Goal: Transaction & Acquisition: Purchase product/service

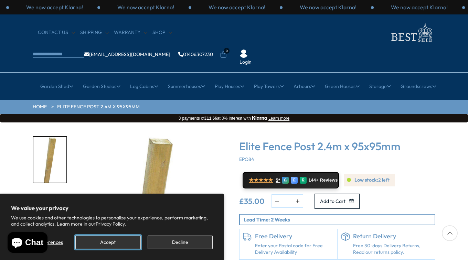
click at [123, 243] on button "Accept" at bounding box center [107, 242] width 65 height 13
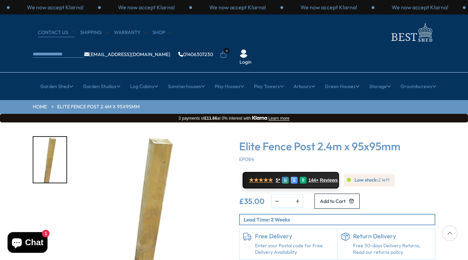
click at [60, 33] on link "CONTACT US" at bounding box center [56, 32] width 37 height 7
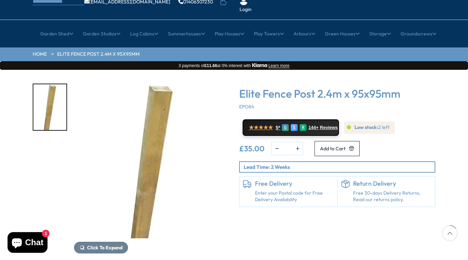
scroll to position [52, 0]
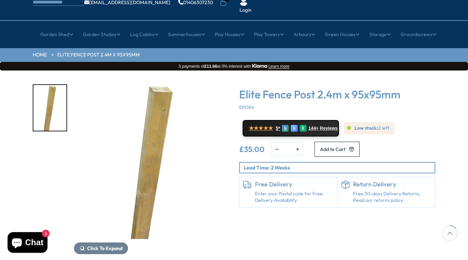
click at [282, 190] on link "Enter your Postal code for Free Delivery Availability" at bounding box center [294, 196] width 79 height 13
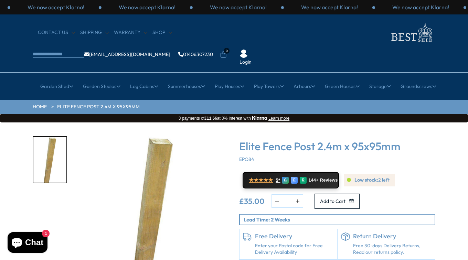
click at [268, 242] on link "Enter your Postal code for Free Delivery Availability" at bounding box center [294, 248] width 79 height 13
click at [280, 242] on link "Enter your Postal code for Free Delivery Availability" at bounding box center [294, 248] width 79 height 13
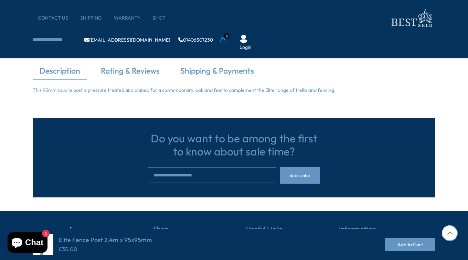
scroll to position [207, 0]
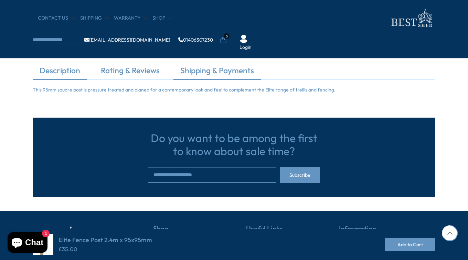
click at [220, 72] on link "Shipping & Payments" at bounding box center [216, 72] width 87 height 14
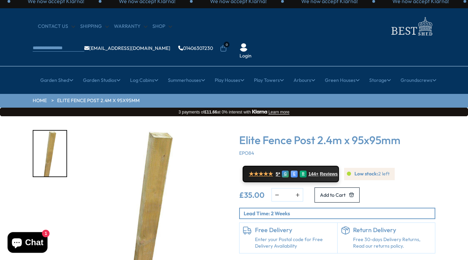
scroll to position [6, 0]
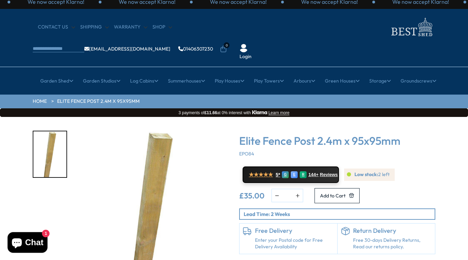
click at [283, 237] on link "Enter your Postal code for Free Delivery Availability" at bounding box center [294, 243] width 79 height 13
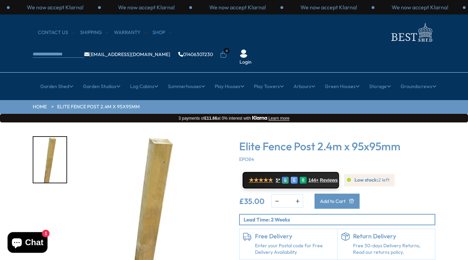
click at [345, 199] on span "Add to Cart" at bounding box center [332, 201] width 25 height 5
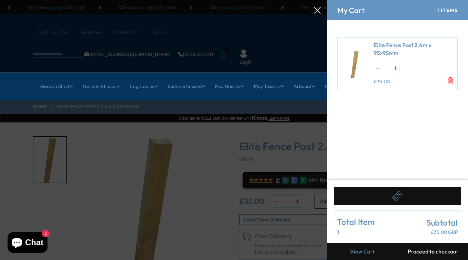
click at [431, 252] on button "Proceed to checkout" at bounding box center [432, 251] width 70 height 17
